Goal: Information Seeking & Learning: Learn about a topic

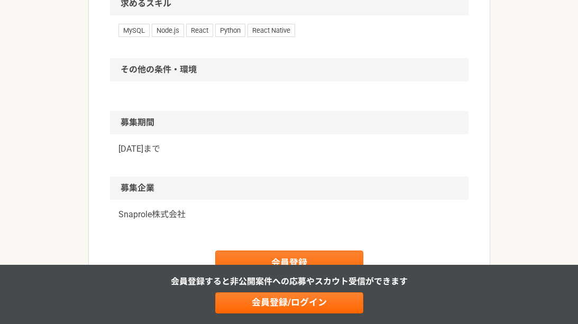
scroll to position [1005, 0]
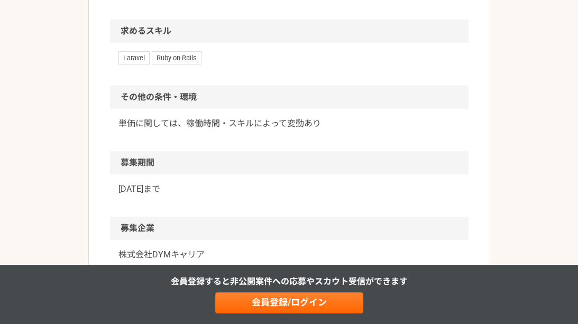
scroll to position [1057, 0]
